Goal: Contribute content

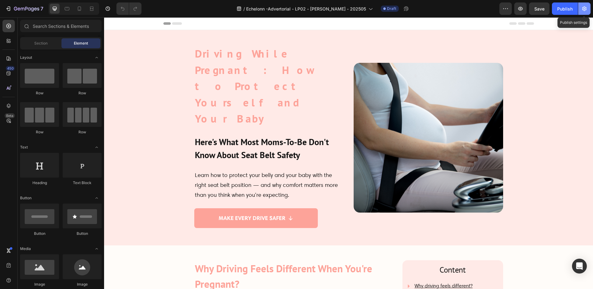
click at [585, 8] on icon "button" at bounding box center [585, 9] width 6 height 6
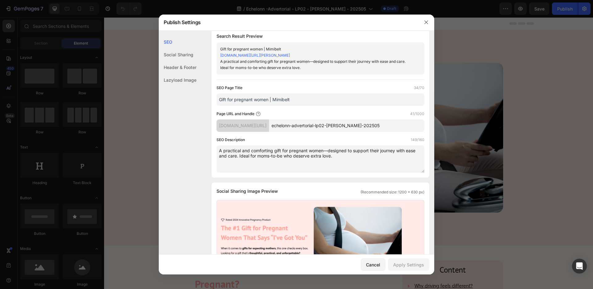
scroll to position [8, 0]
drag, startPoint x: 294, startPoint y: 99, endPoint x: 197, endPoint y: 100, distance: 97.3
click at [197, 100] on div "SEO Social Sharing Header & Footer Lazyload Image SEO Search Result Preview Gif…" at bounding box center [297, 279] width 276 height 504
click at [297, 99] on input "Gift for pregnant women | Mimibelt" at bounding box center [321, 99] width 208 height 12
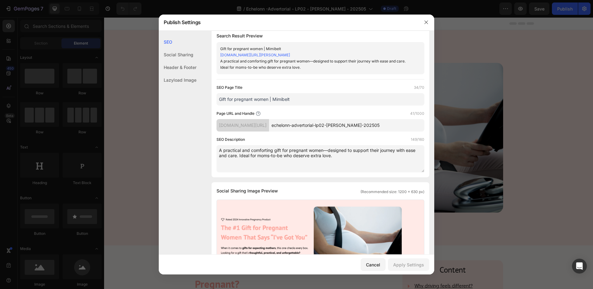
click at [294, 97] on input "Gift for pregnant women | Mimibelt" at bounding box center [321, 99] width 208 height 12
paste input "Driving While Pregnant: Seat Belt Safety for Moms-to-Be"
type input "Driving While Pregnant: Seat Belt Safety for Moms-to-Be"
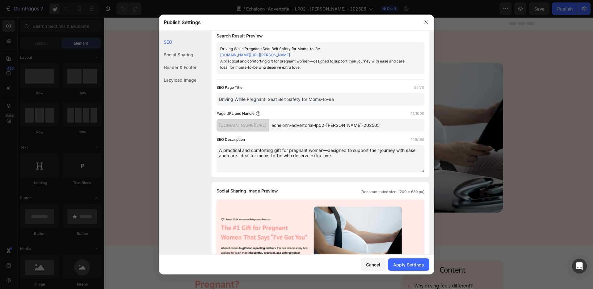
click at [310, 156] on textarea "A practical and comforting gift for pregnant women—designed to support their jo…" at bounding box center [321, 158] width 208 height 27
paste textarea "Learn how to wear a seat belt safely while pregnant. Protect yourself and your …"
type textarea "Learn how to wear a seat belt safely while pregnant. Protect yourself and your …"
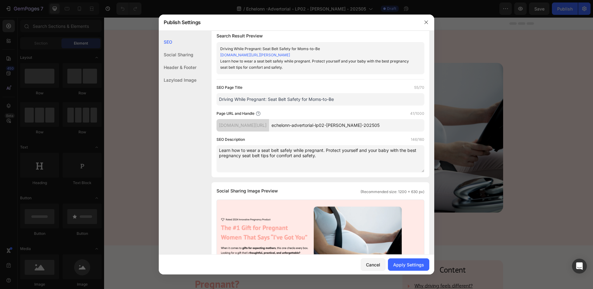
click at [324, 125] on input "echelonn-advertorial-lp02-[PERSON_NAME]-202505" at bounding box center [346, 125] width 155 height 12
paste input "driving-while-pregnant-seat-belt-safety"
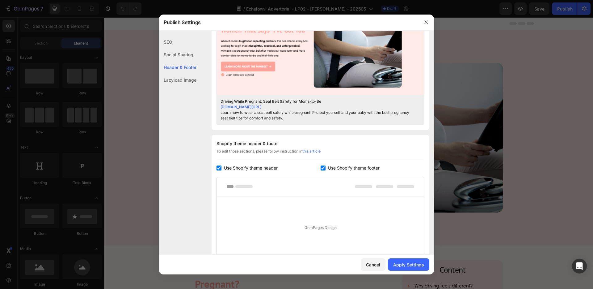
scroll to position [290, 0]
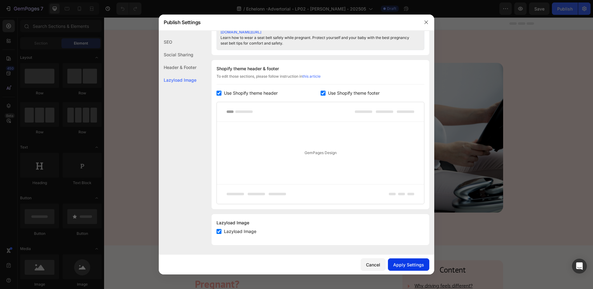
type input "driving-while-pregnant-seat-belt-safety"
click at [401, 263] on div "Apply Settings" at bounding box center [408, 264] width 31 height 6
click at [428, 23] on icon "button" at bounding box center [426, 22] width 5 height 5
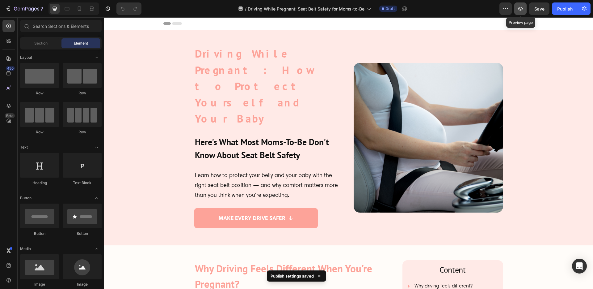
click at [520, 8] on icon "button" at bounding box center [521, 9] width 5 height 4
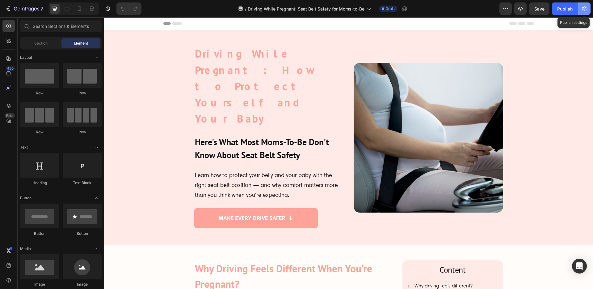
click at [583, 9] on icon "button" at bounding box center [585, 9] width 6 height 6
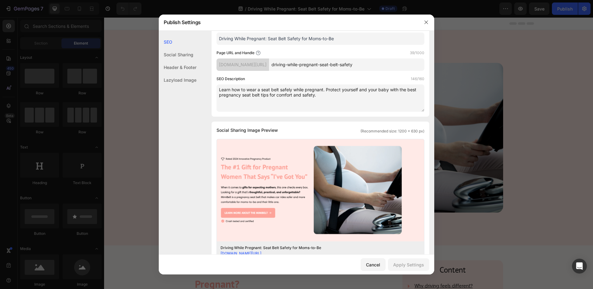
scroll to position [83, 0]
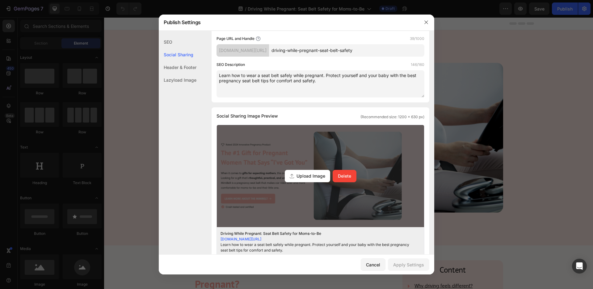
click at [316, 176] on span "Upload Image" at bounding box center [311, 175] width 29 height 6
click at [0, 0] on input "Upload Image Delete" at bounding box center [0, 0] width 0 height 0
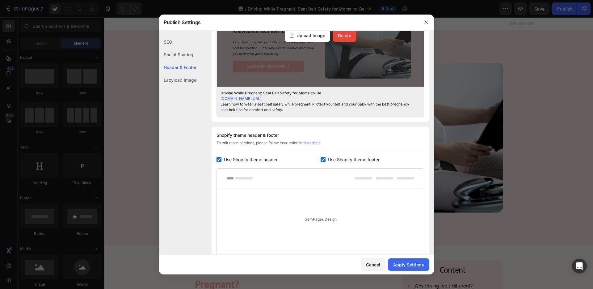
scroll to position [290, 0]
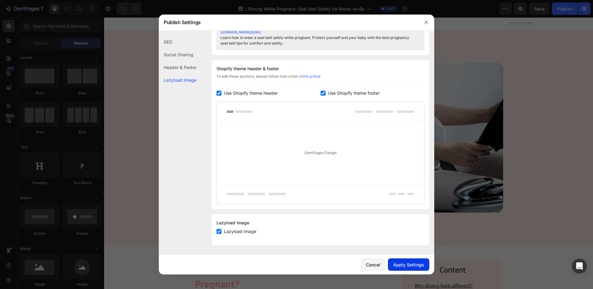
click at [406, 264] on div "Apply Settings" at bounding box center [408, 264] width 31 height 6
click at [428, 22] on icon "button" at bounding box center [426, 22] width 5 height 5
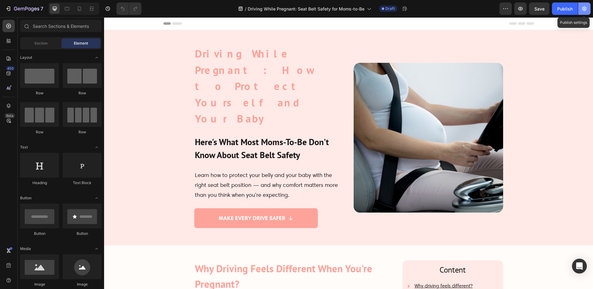
click at [587, 7] on icon "button" at bounding box center [585, 9] width 6 height 6
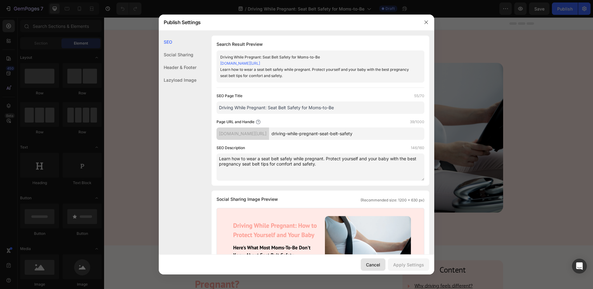
click at [373, 267] on div "Cancel" at bounding box center [373, 264] width 14 height 6
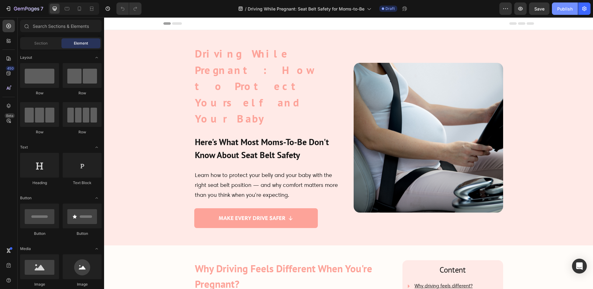
click at [569, 10] on div "Publish" at bounding box center [564, 9] width 15 height 6
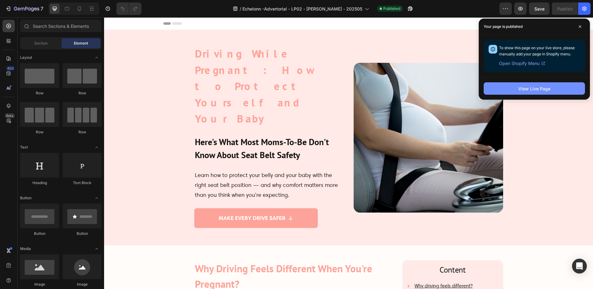
click at [553, 87] on button "View Live Page" at bounding box center [534, 88] width 101 height 12
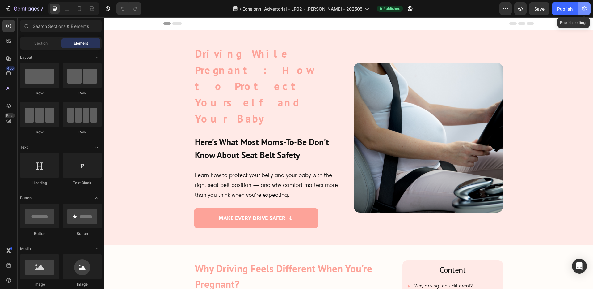
click at [587, 7] on icon "button" at bounding box center [585, 9] width 6 height 6
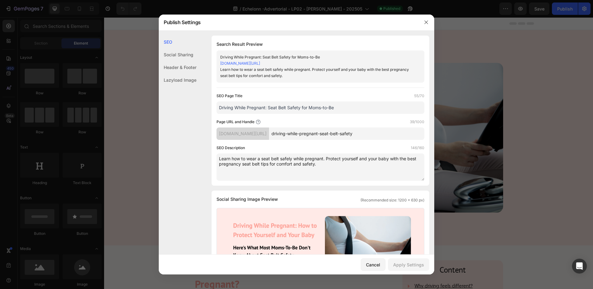
drag, startPoint x: 268, startPoint y: 108, endPoint x: 318, endPoint y: 112, distance: 50.5
click at [318, 112] on input "Driving While Pregnant: Seat Belt Safety for Moms-to-Be" at bounding box center [321, 107] width 208 height 12
click at [371, 262] on div "Cancel" at bounding box center [373, 264] width 14 height 6
